Goal: Information Seeking & Learning: Check status

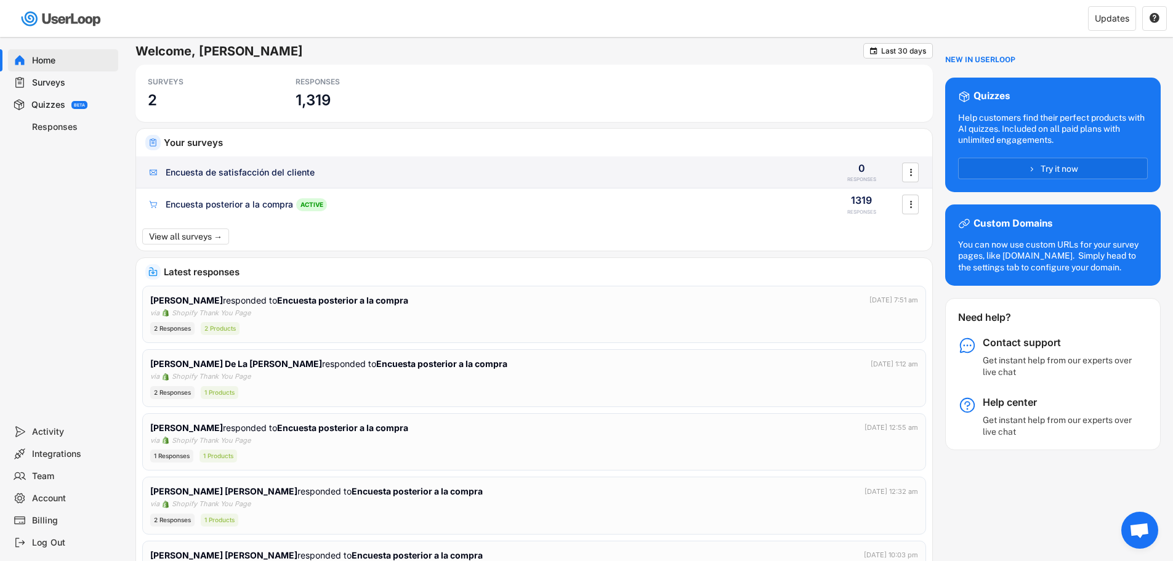
click at [280, 179] on div "Encuesta de satisfacción del cliente 0 RESPONSES " at bounding box center [534, 172] width 796 height 32
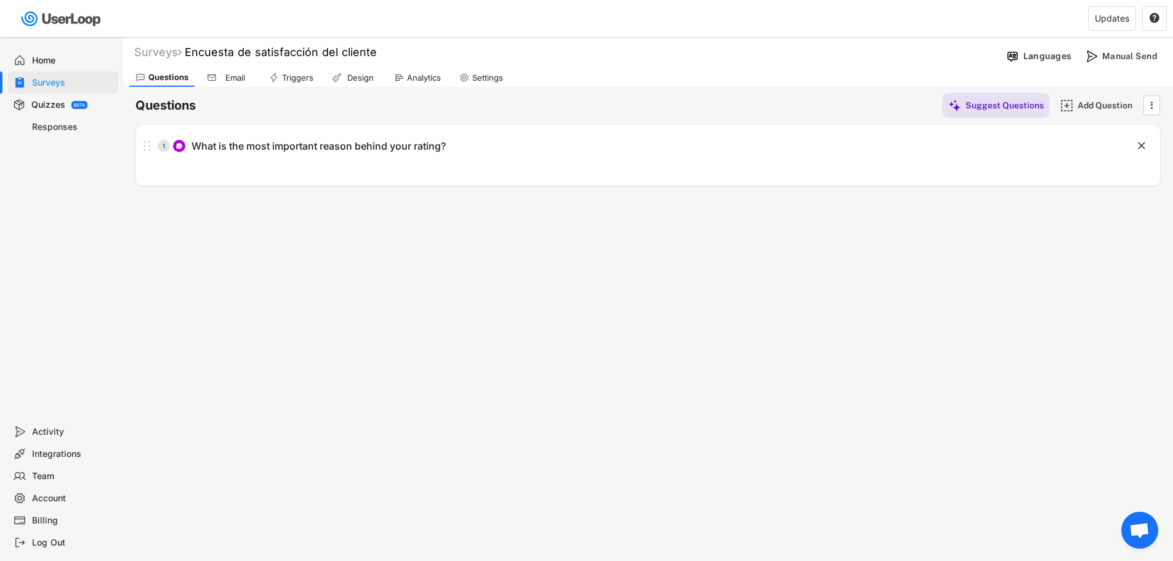
click at [325, 277] on div "Surveys Encuesta de satisfacción del cliente Languages Manual Send Questions Em…" at bounding box center [648, 334] width 1050 height 594
click at [168, 53] on div "Surveys" at bounding box center [157, 52] width 47 height 14
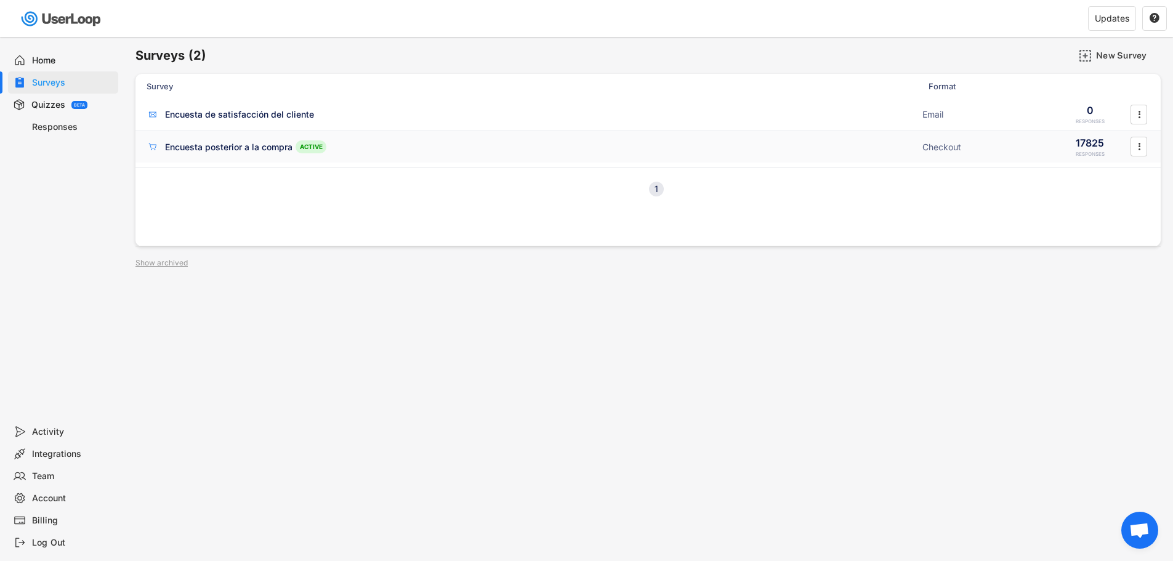
click at [1096, 145] on div "17825" at bounding box center [1090, 143] width 28 height 14
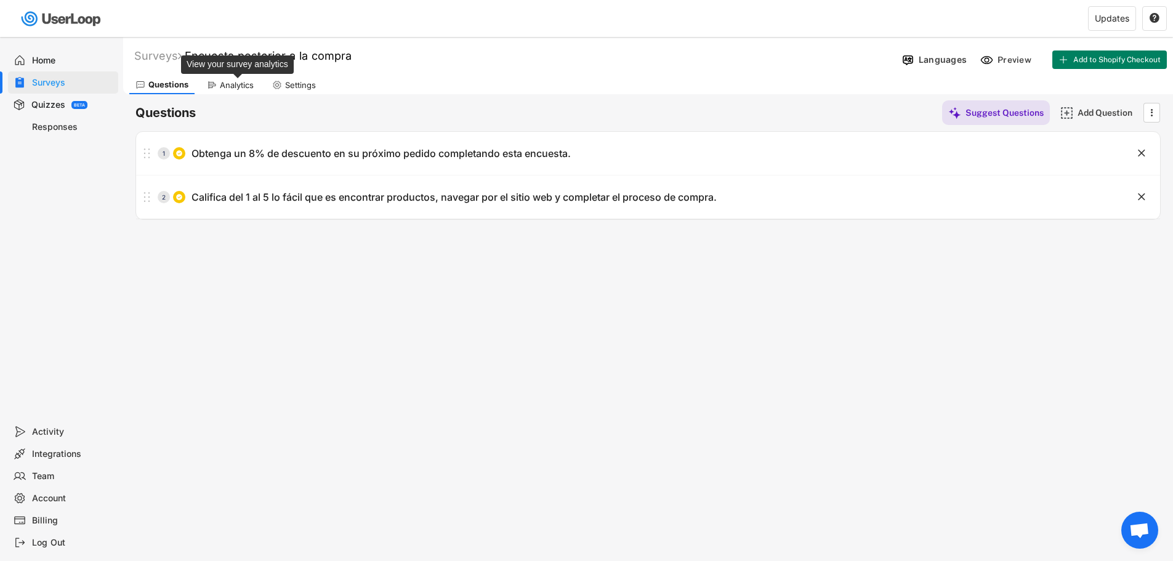
click at [239, 86] on div "Analytics" at bounding box center [237, 85] width 34 height 10
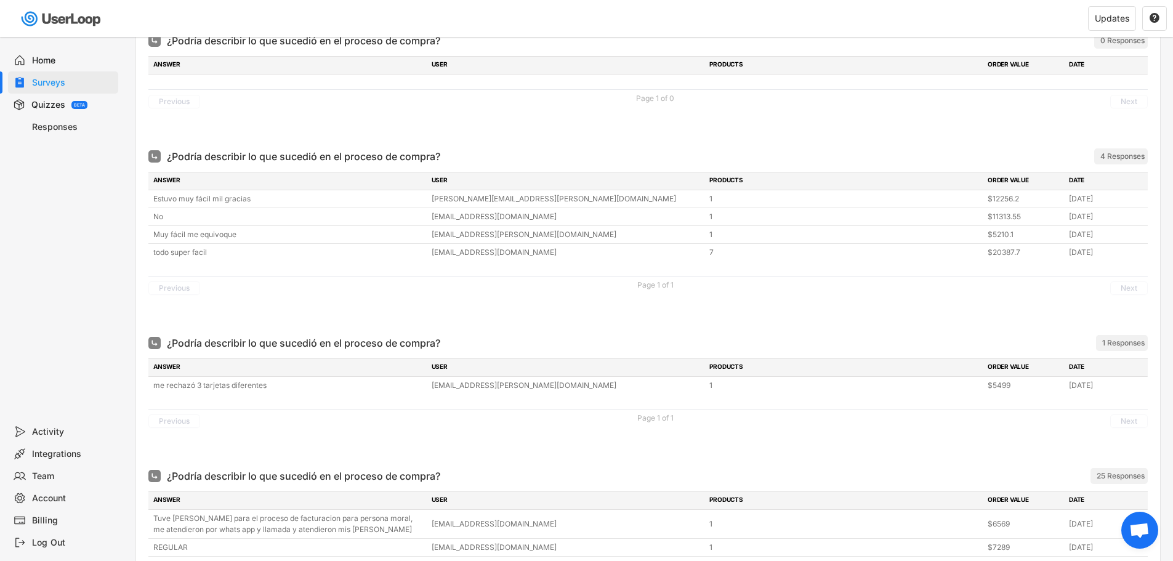
scroll to position [678, 0]
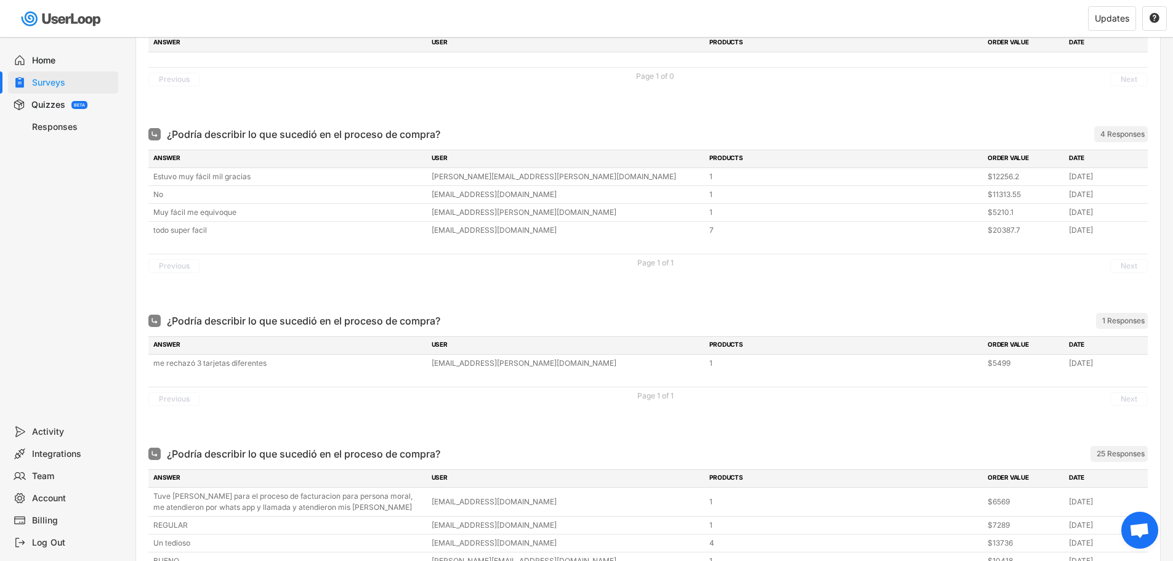
click at [681, 264] on div "Previous Page 1 of 1 Next" at bounding box center [648, 266] width 1000 height 24
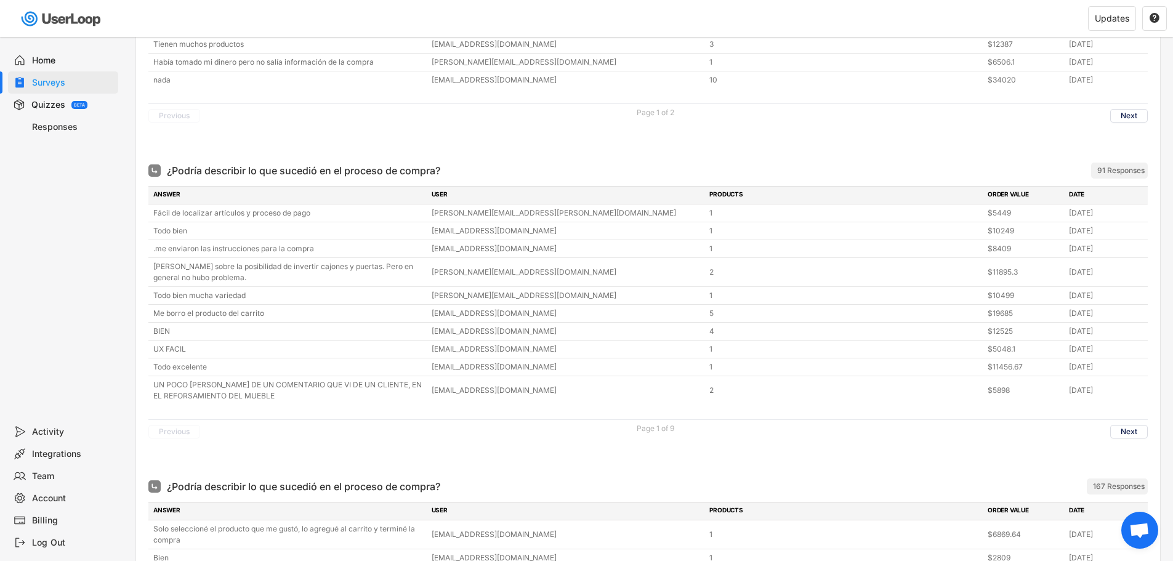
scroll to position [1487, 0]
